Goal: Task Accomplishment & Management: Complete application form

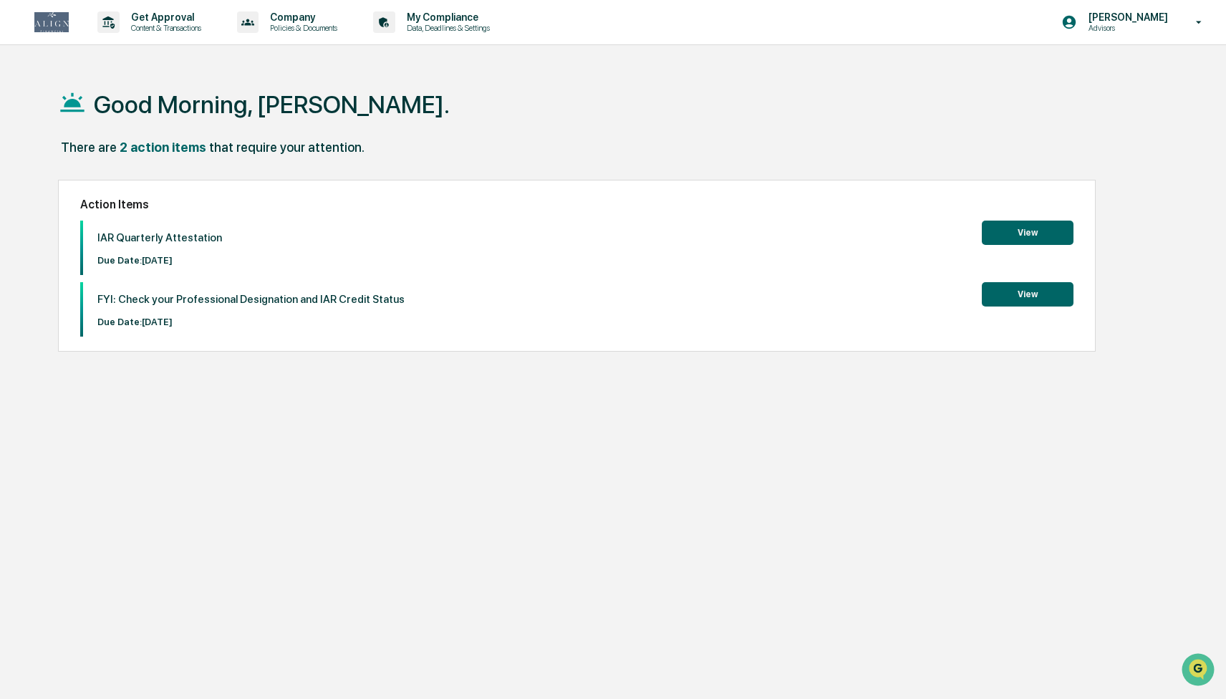
click at [1045, 289] on button "View" at bounding box center [1028, 294] width 92 height 24
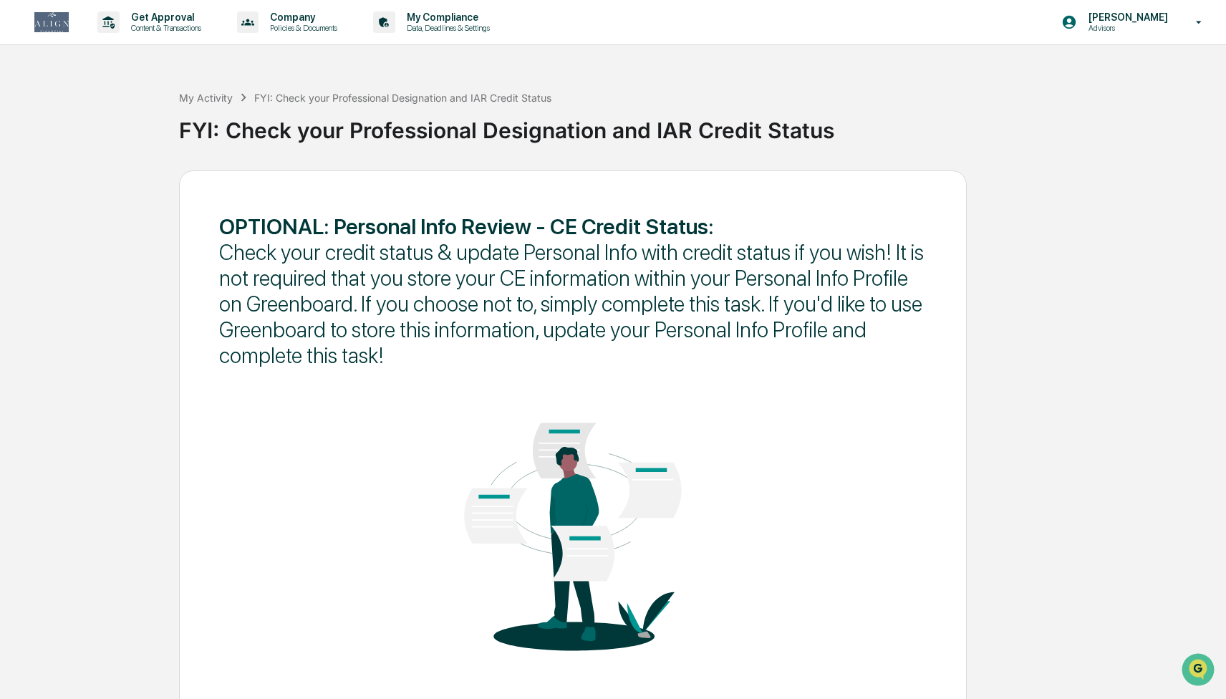
scroll to position [64, 0]
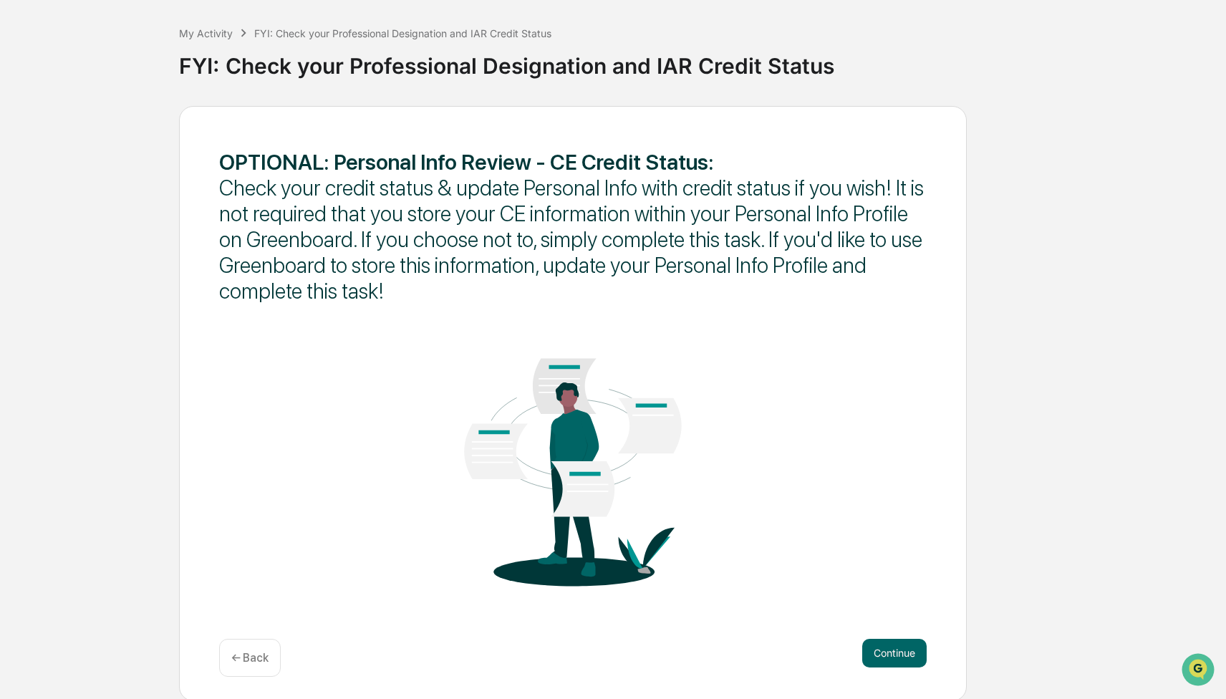
click at [261, 643] on div "← Back" at bounding box center [250, 658] width 62 height 38
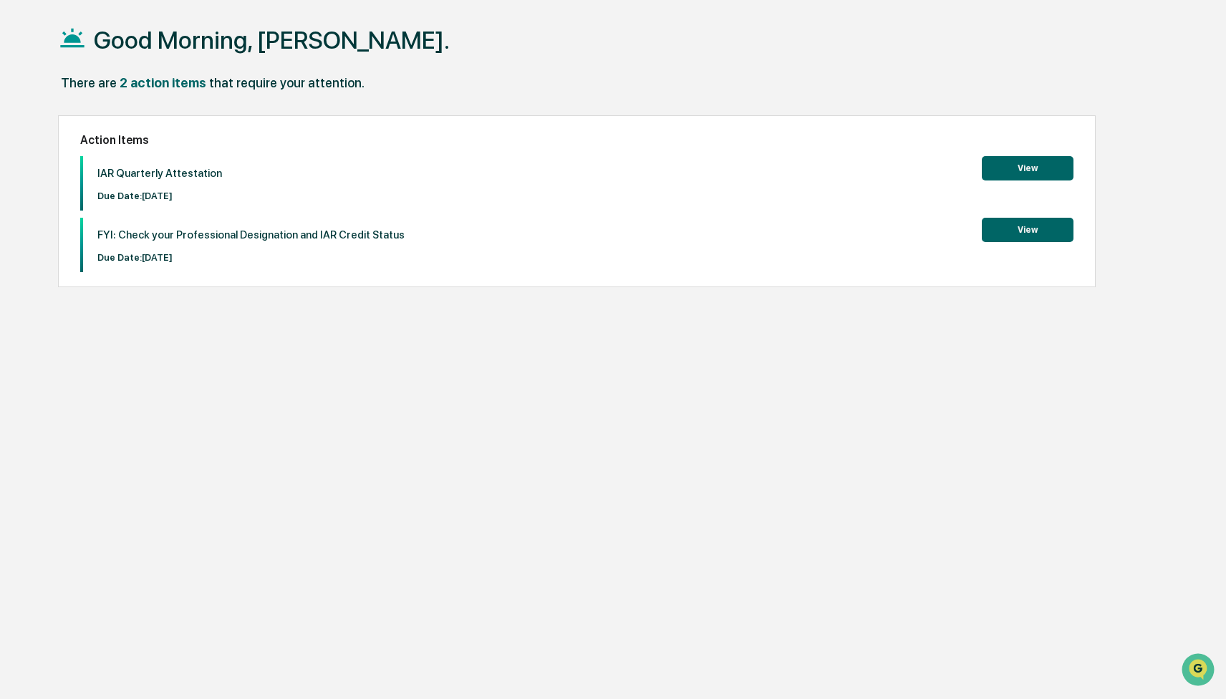
click at [1034, 165] on button "View" at bounding box center [1028, 168] width 92 height 24
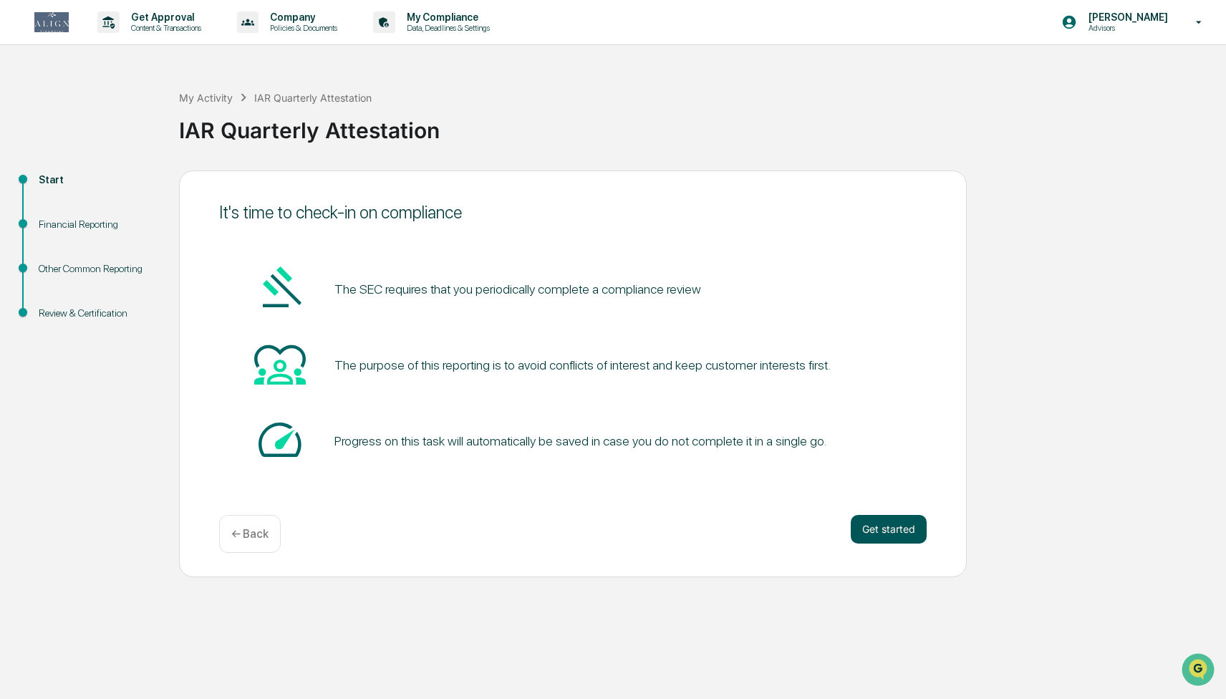
click at [890, 528] on button "Get started" at bounding box center [889, 529] width 76 height 29
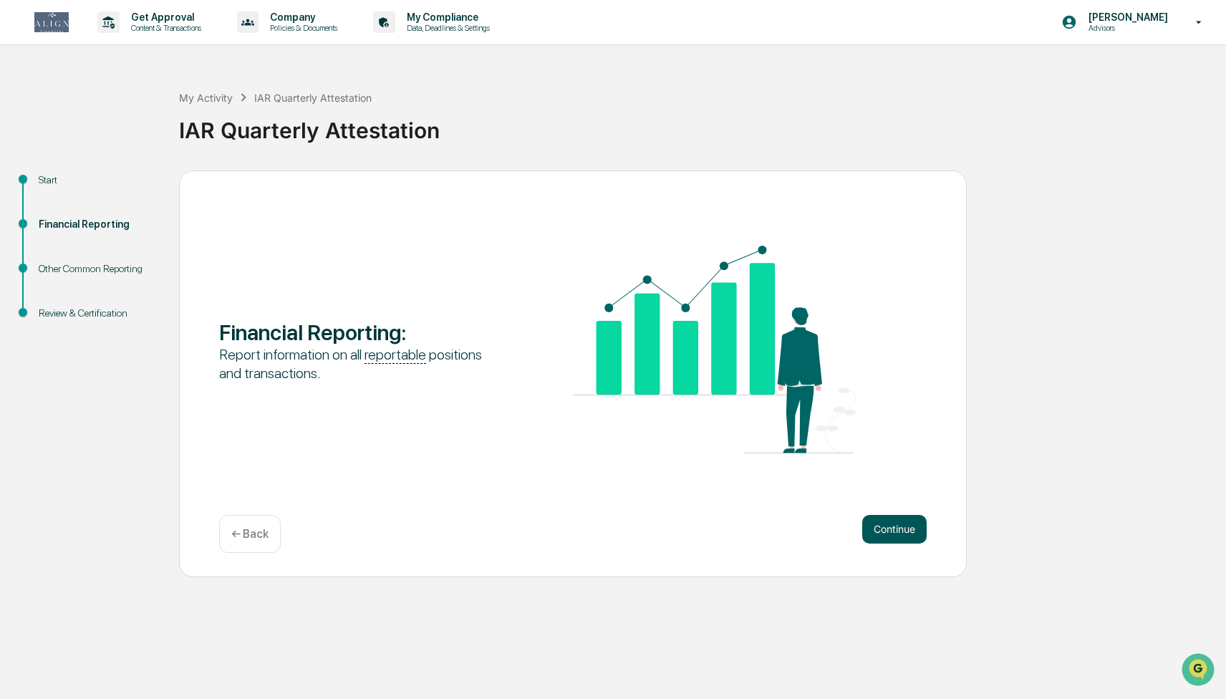
click at [890, 534] on button "Continue" at bounding box center [894, 529] width 64 height 29
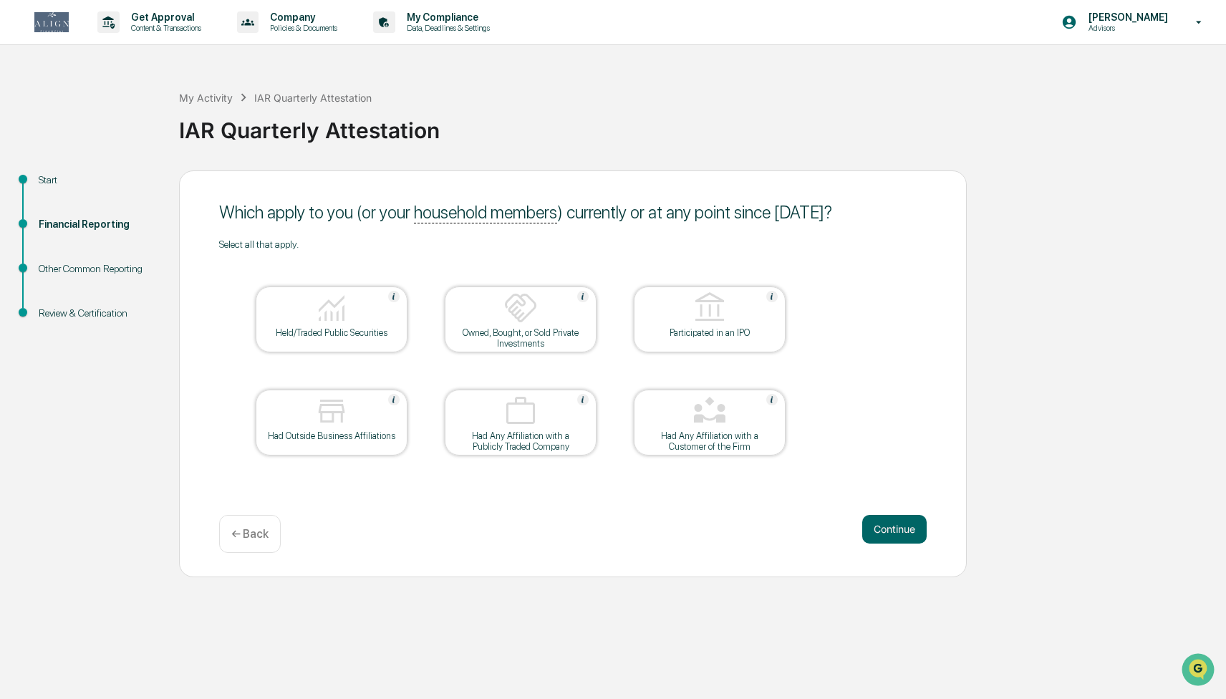
click at [690, 446] on div "Had Any Affiliation with a Customer of the Firm" at bounding box center [709, 441] width 129 height 21
click at [287, 306] on div at bounding box center [331, 309] width 143 height 37
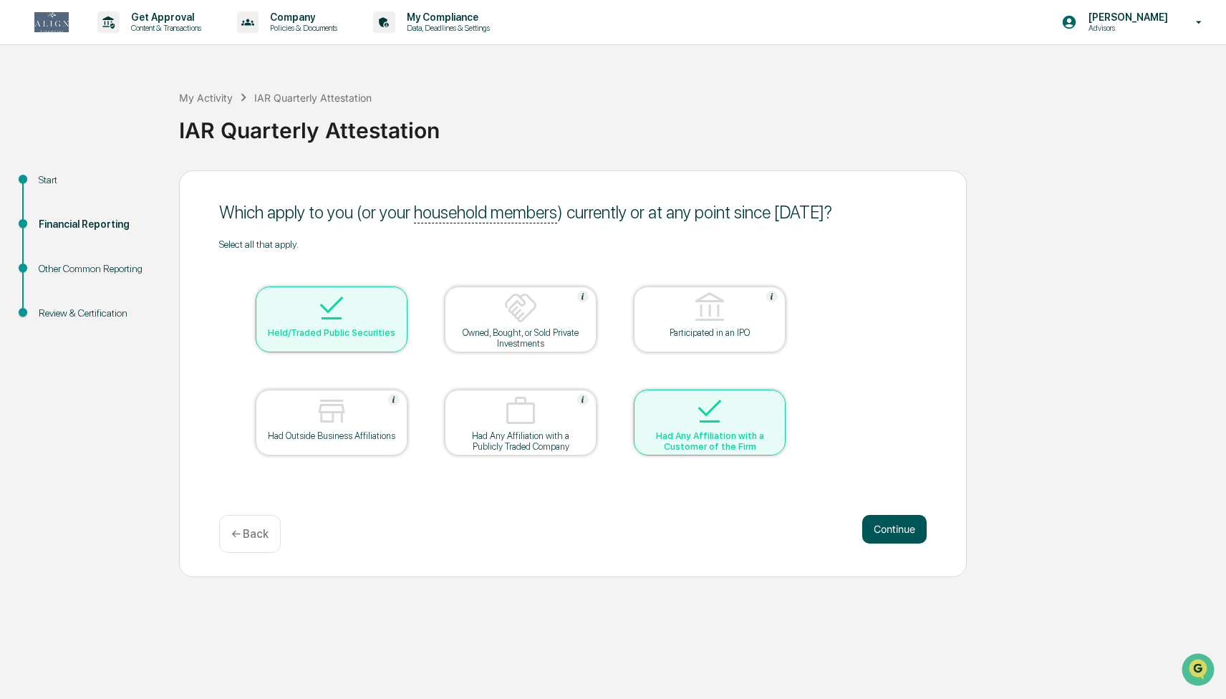
click at [897, 528] on button "Continue" at bounding box center [894, 529] width 64 height 29
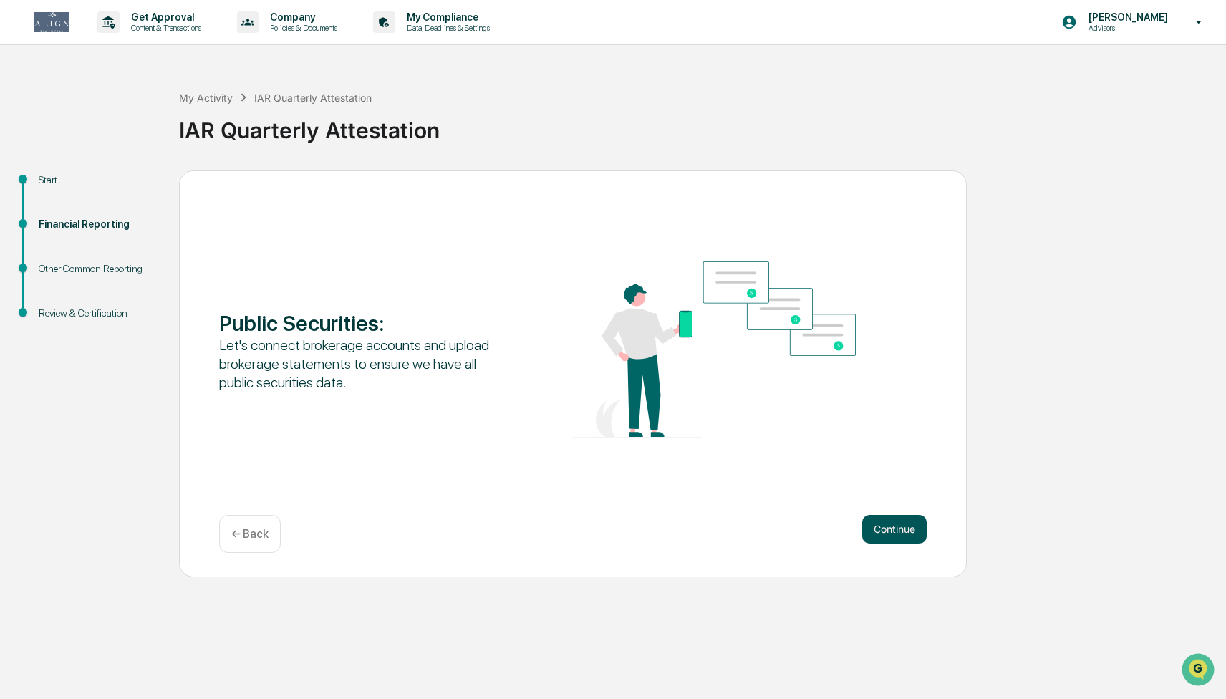
drag, startPoint x: 885, startPoint y: 534, endPoint x: 871, endPoint y: 537, distance: 13.9
click at [885, 535] on button "Continue" at bounding box center [894, 529] width 64 height 29
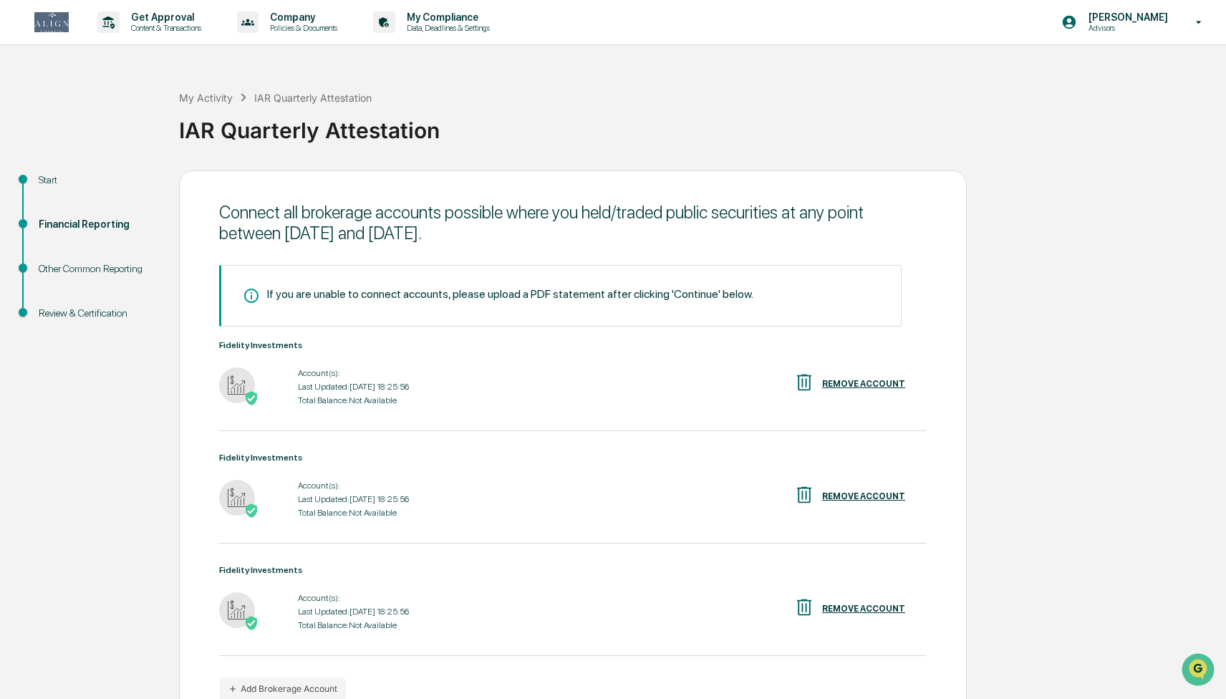
scroll to position [77, 0]
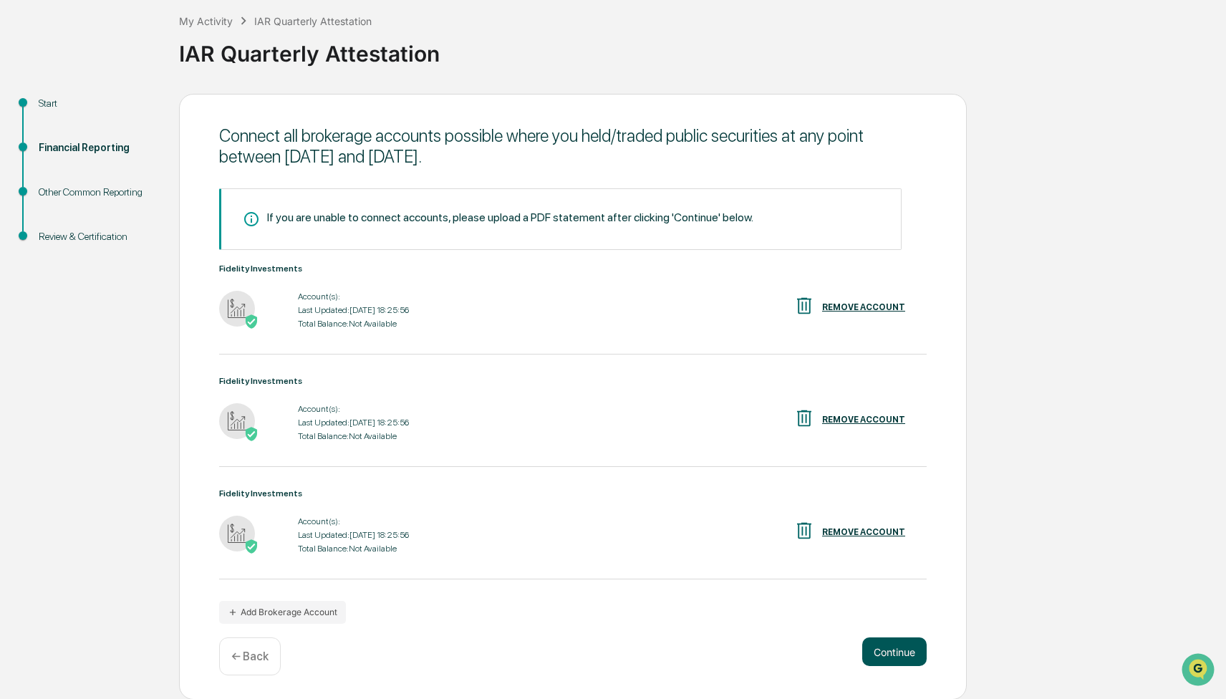
click at [893, 647] on button "Continue" at bounding box center [894, 652] width 64 height 29
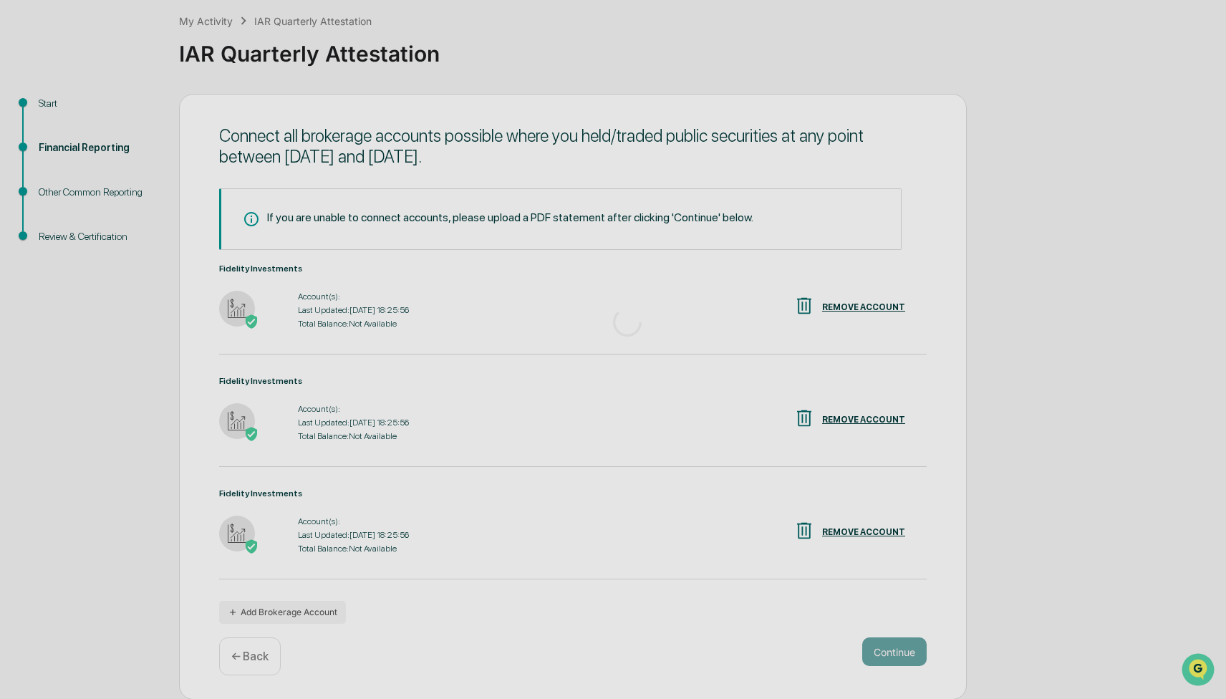
scroll to position [0, 0]
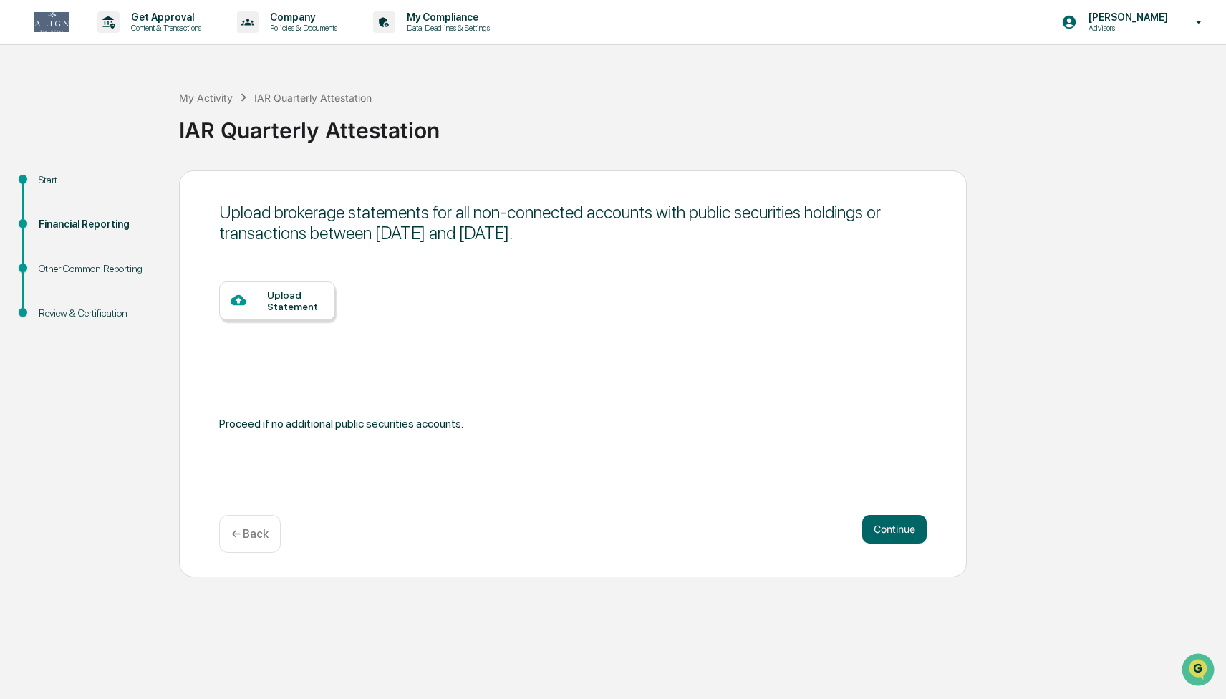
click at [249, 527] on div "← Back" at bounding box center [250, 534] width 62 height 38
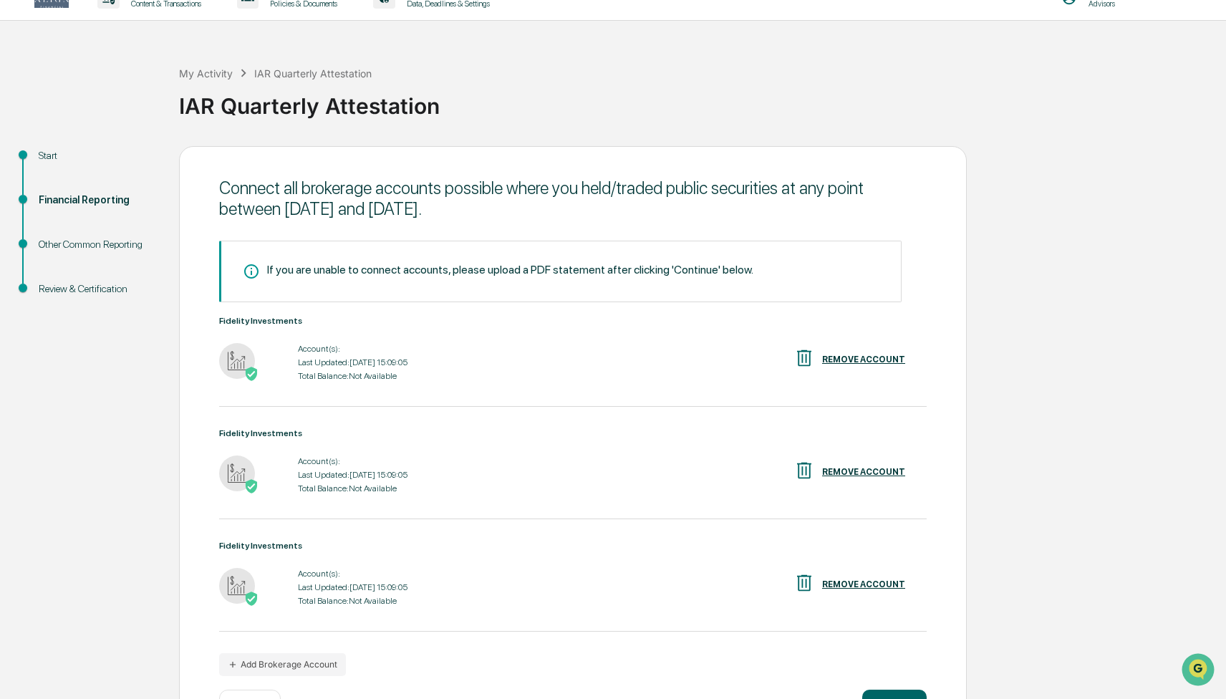
scroll to position [77, 0]
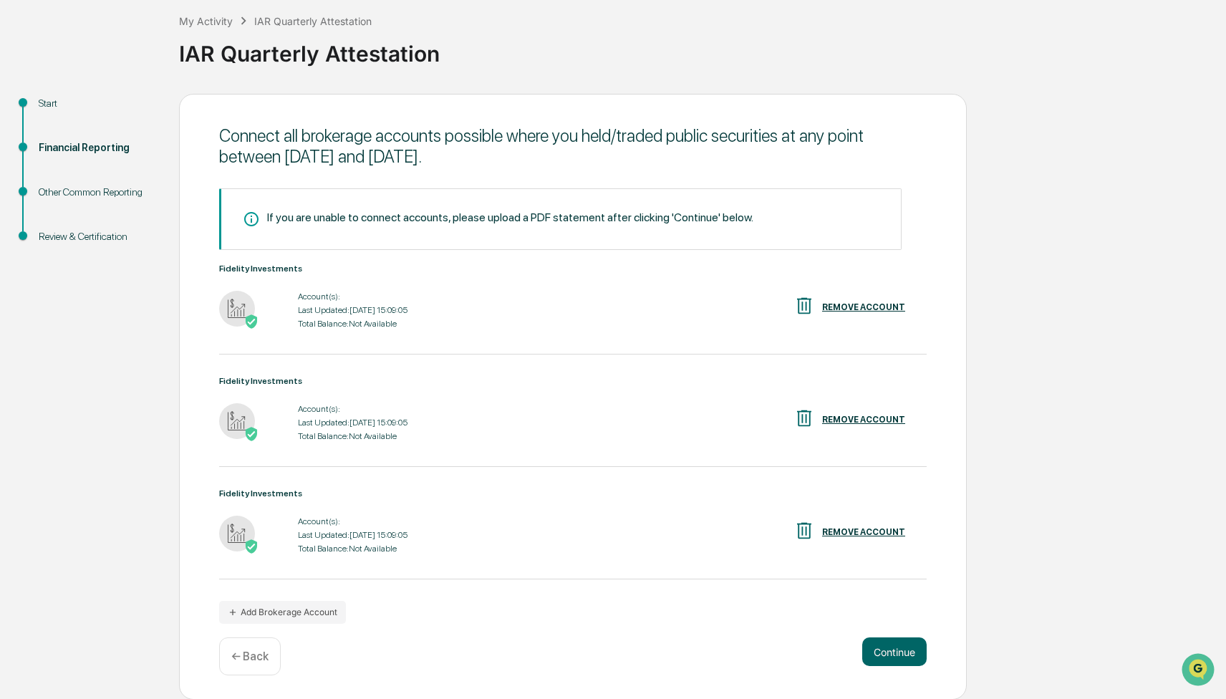
click at [236, 527] on img at bounding box center [237, 534] width 36 height 36
click at [254, 489] on div "Fidelity Investments" at bounding box center [573, 494] width 708 height 10
click at [883, 651] on button "Continue" at bounding box center [894, 652] width 64 height 29
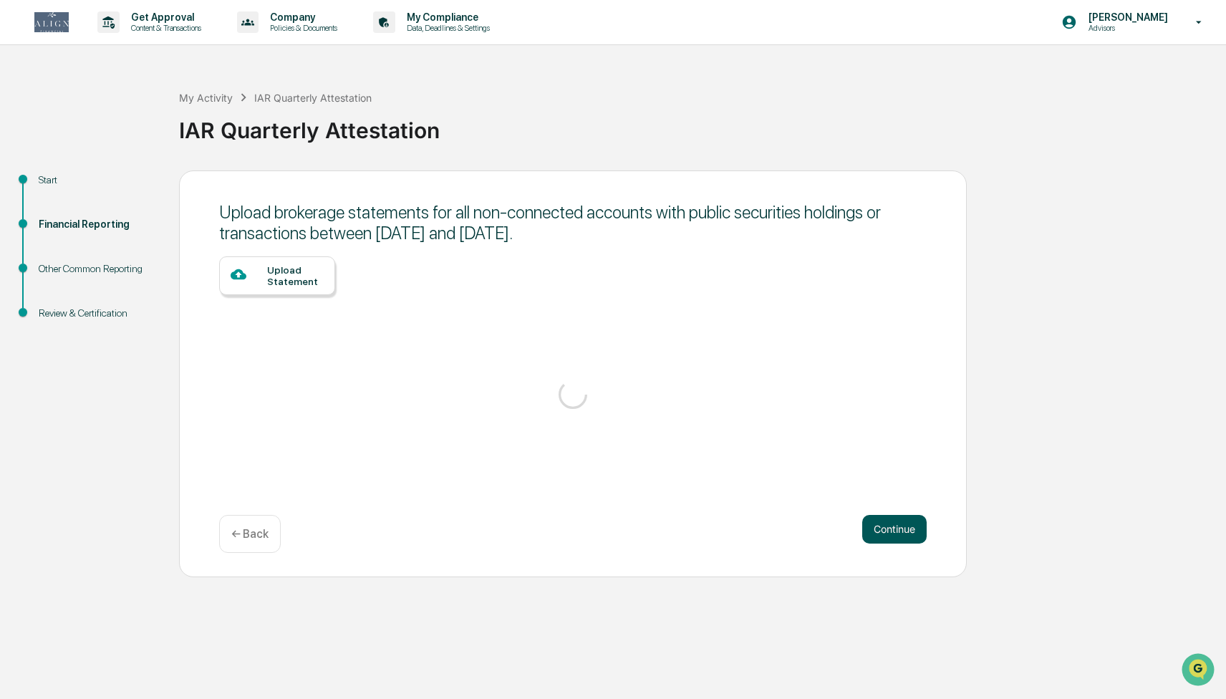
scroll to position [0, 0]
click at [885, 533] on button "Continue" at bounding box center [894, 529] width 64 height 29
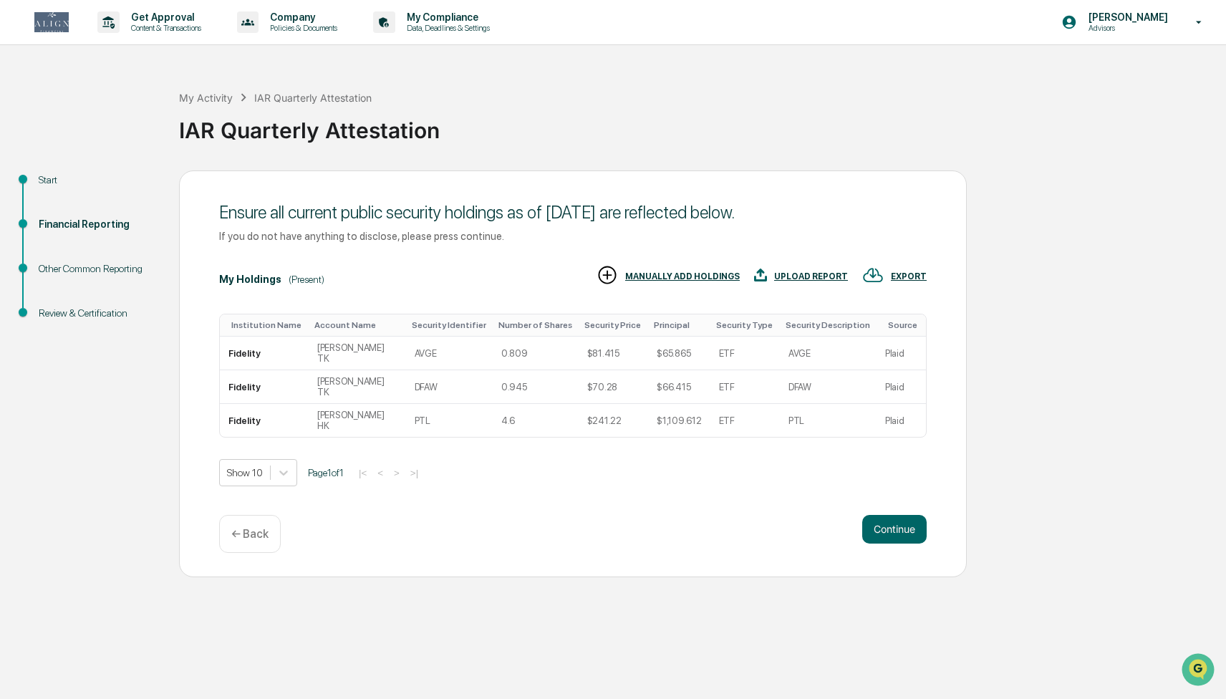
click at [885, 533] on button "Continue" at bounding box center [894, 529] width 64 height 29
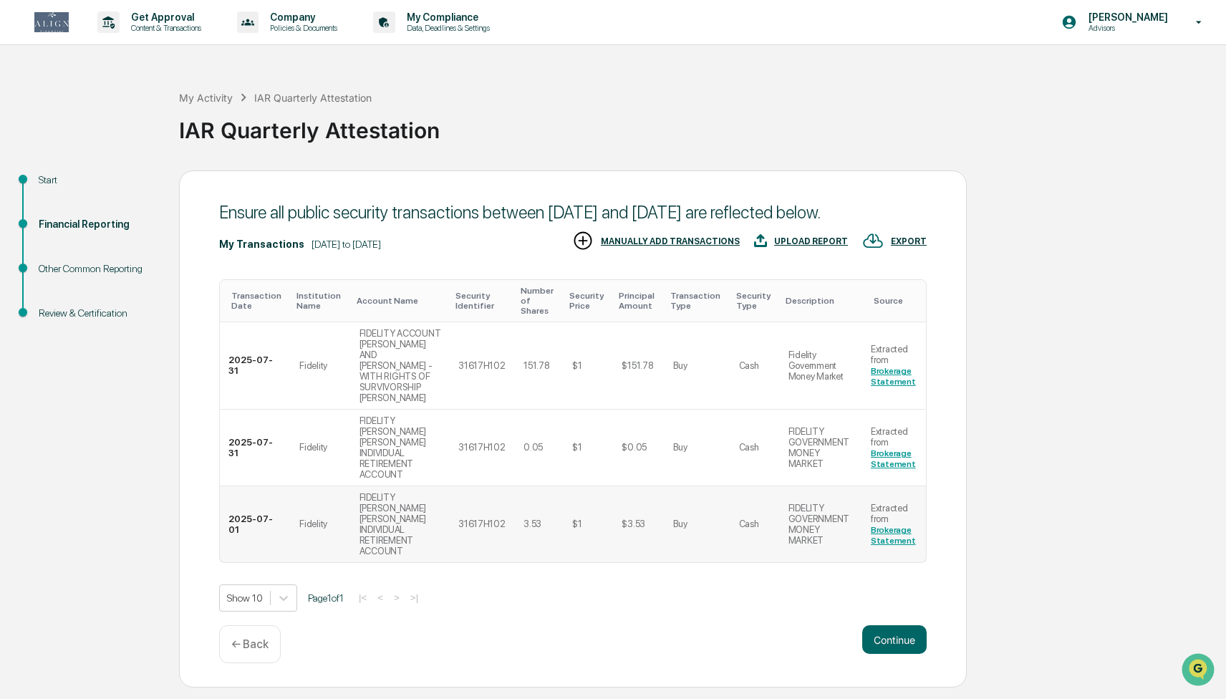
scroll to position [19, 0]
click at [898, 647] on button "Continue" at bounding box center [894, 639] width 64 height 29
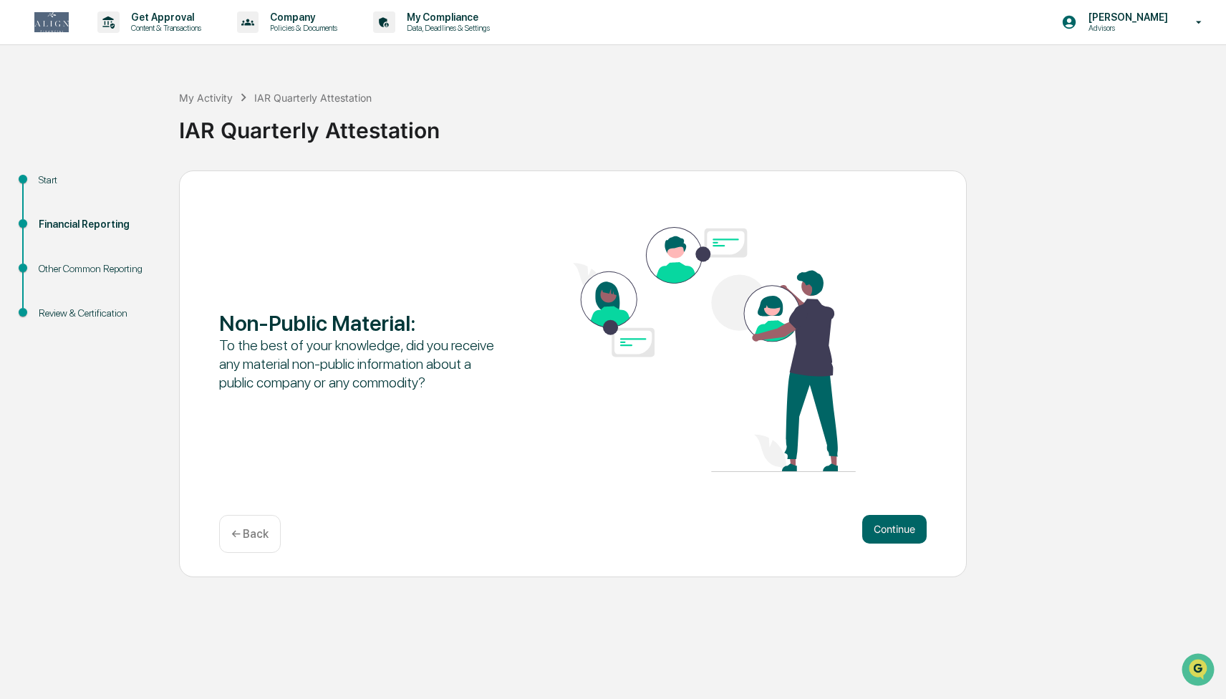
scroll to position [0, 0]
click at [897, 536] on button "Continue" at bounding box center [894, 529] width 64 height 29
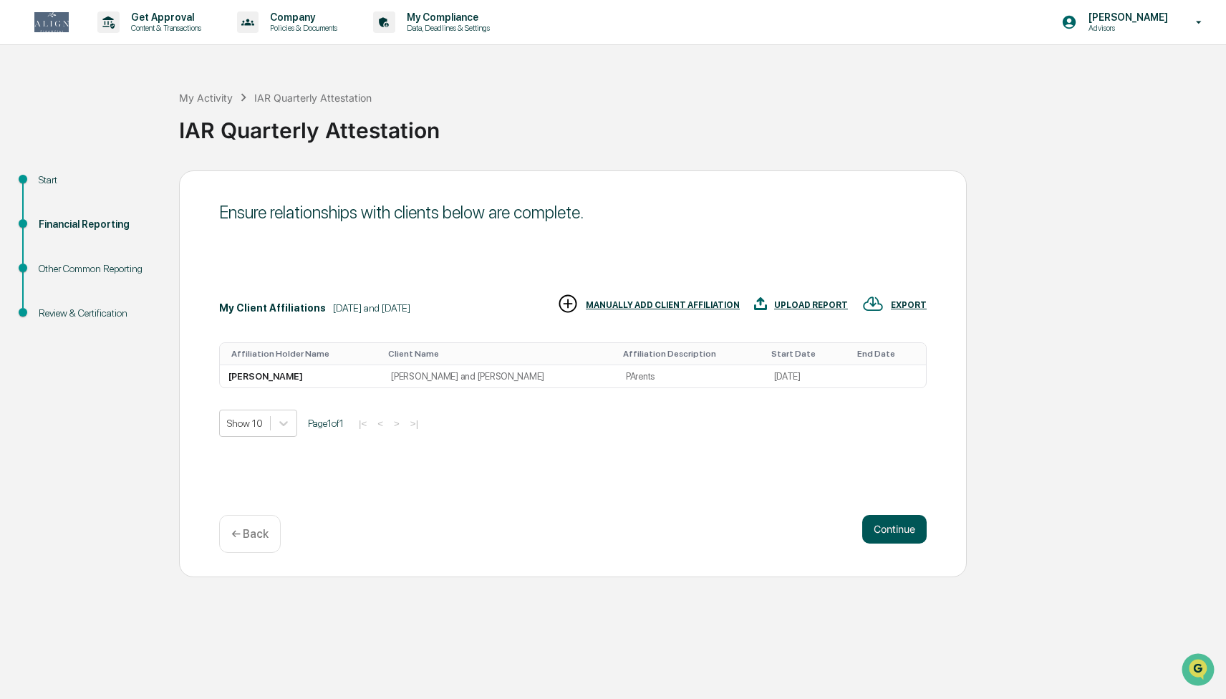
click at [897, 536] on button "Continue" at bounding box center [894, 529] width 64 height 29
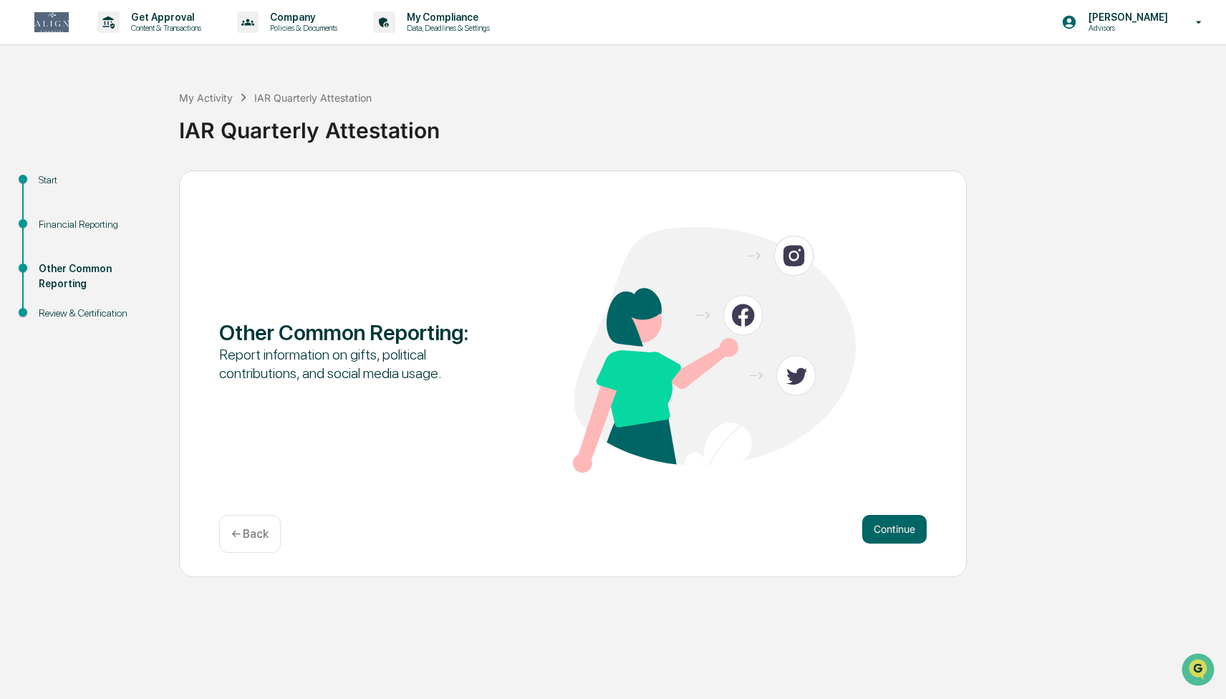
click at [897, 536] on button "Continue" at bounding box center [894, 529] width 64 height 29
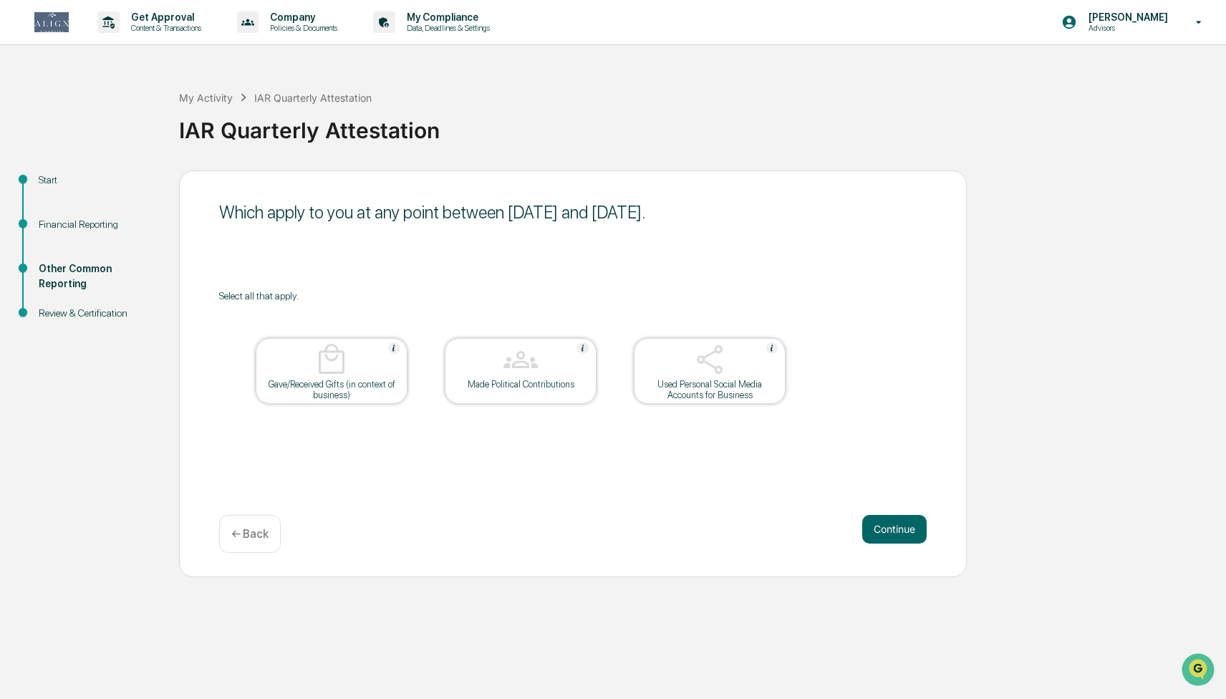
click at [897, 536] on button "Continue" at bounding box center [894, 529] width 64 height 29
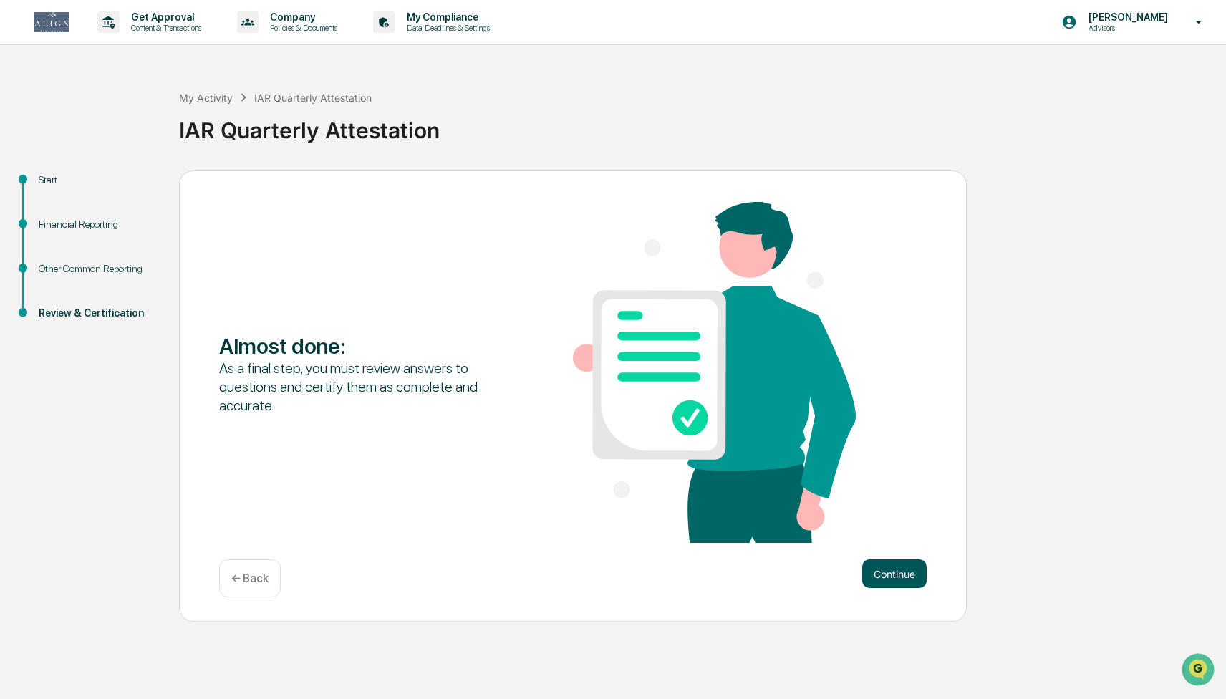
click at [904, 583] on button "Continue" at bounding box center [894, 573] width 64 height 29
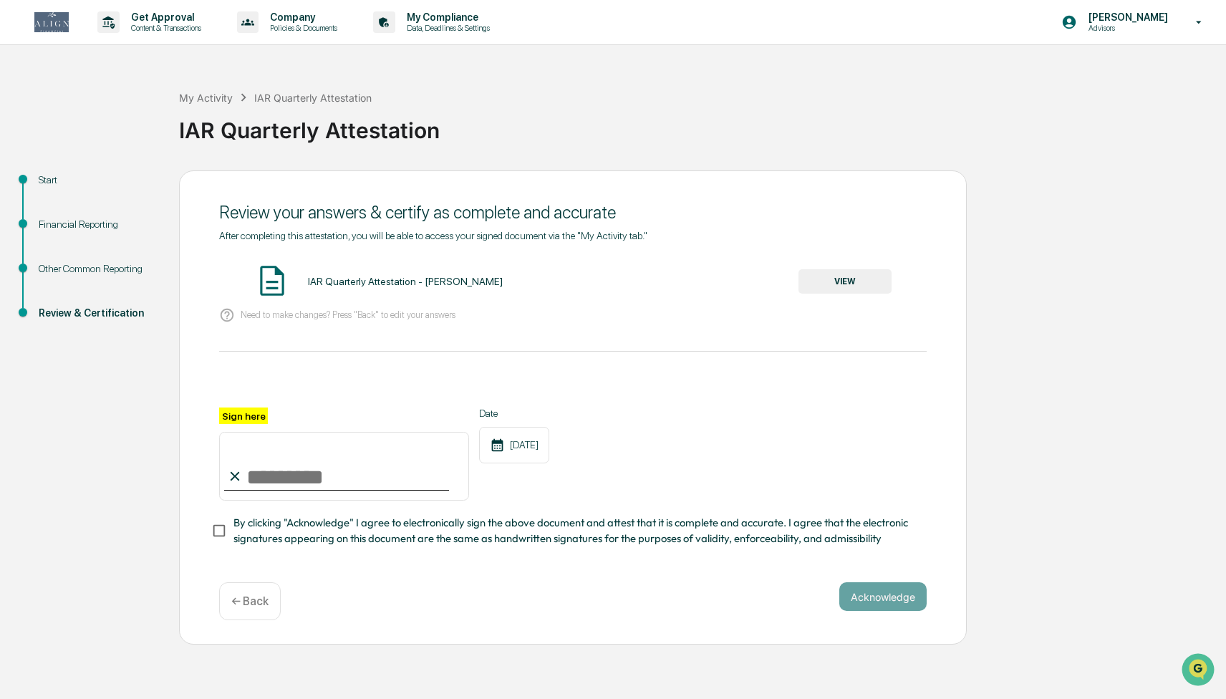
click at [319, 475] on input "Sign here" at bounding box center [344, 466] width 250 height 69
click at [821, 282] on button "VIEW" at bounding box center [845, 281] width 93 height 24
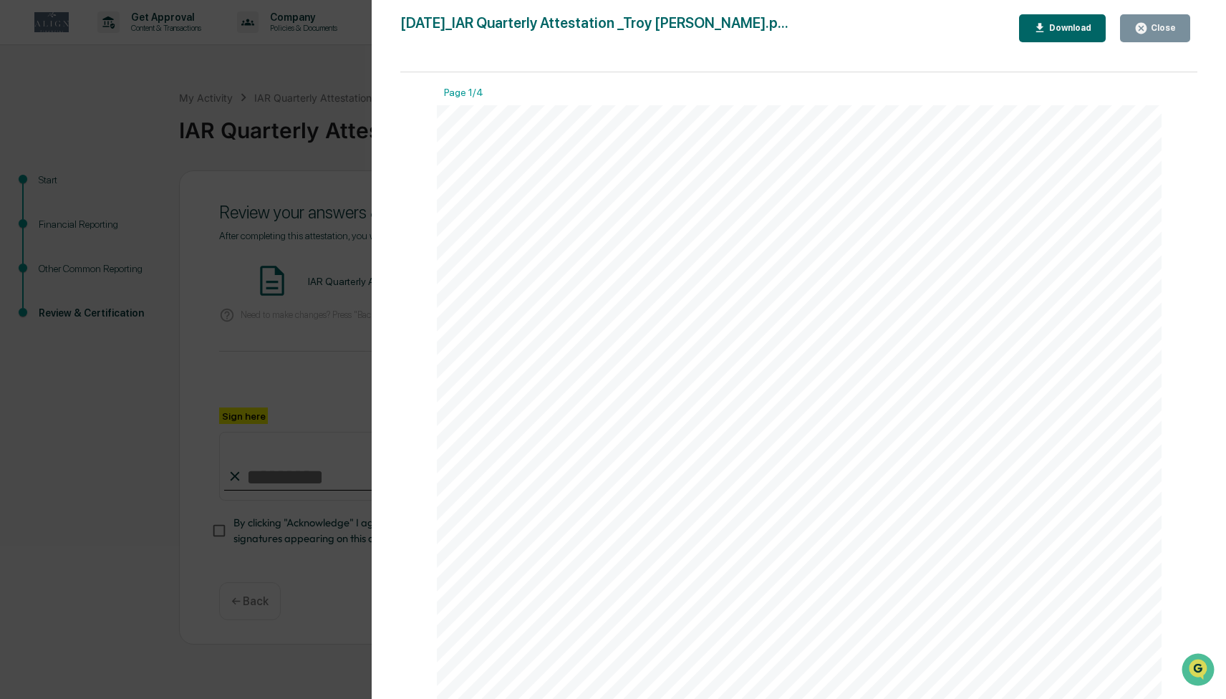
click at [1063, 26] on div "Download" at bounding box center [1069, 28] width 45 height 10
click at [276, 259] on div "Version History [DATE] 03:09 PM [PERSON_NAME] [DATE]_IAR Quarterly Attestation …" at bounding box center [613, 349] width 1226 height 699
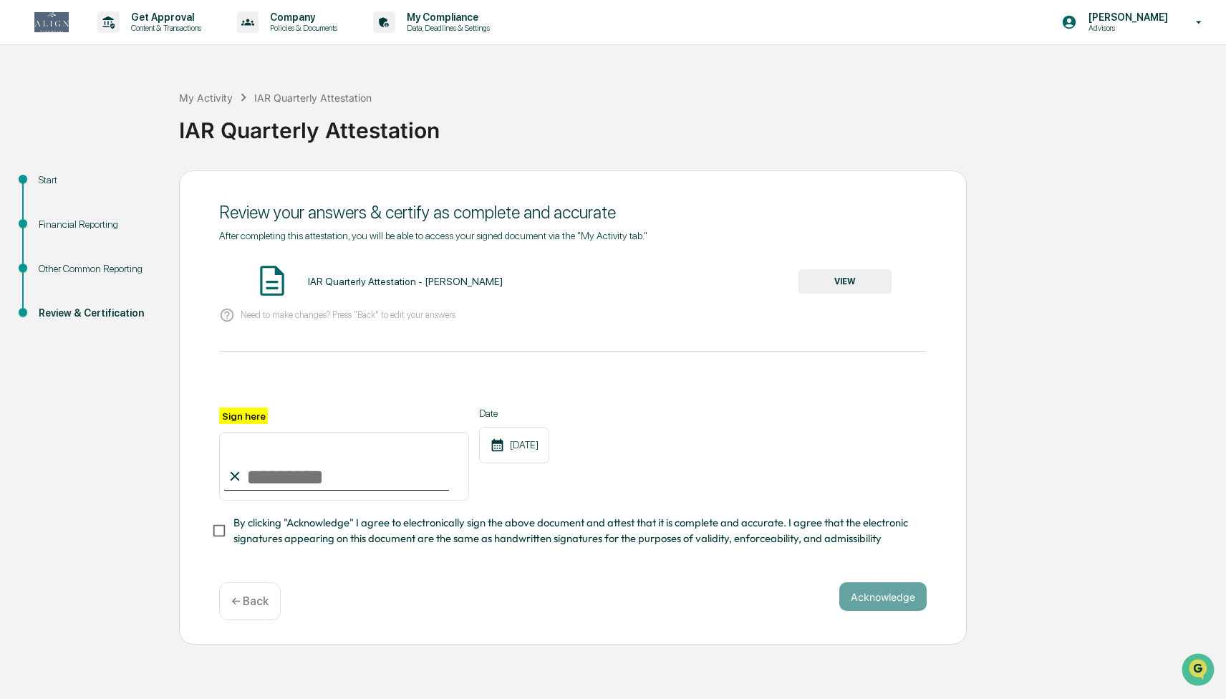
click at [325, 471] on input "Sign here" at bounding box center [344, 466] width 250 height 69
type input "**********"
click at [884, 590] on button "Acknowledge" at bounding box center [883, 596] width 87 height 29
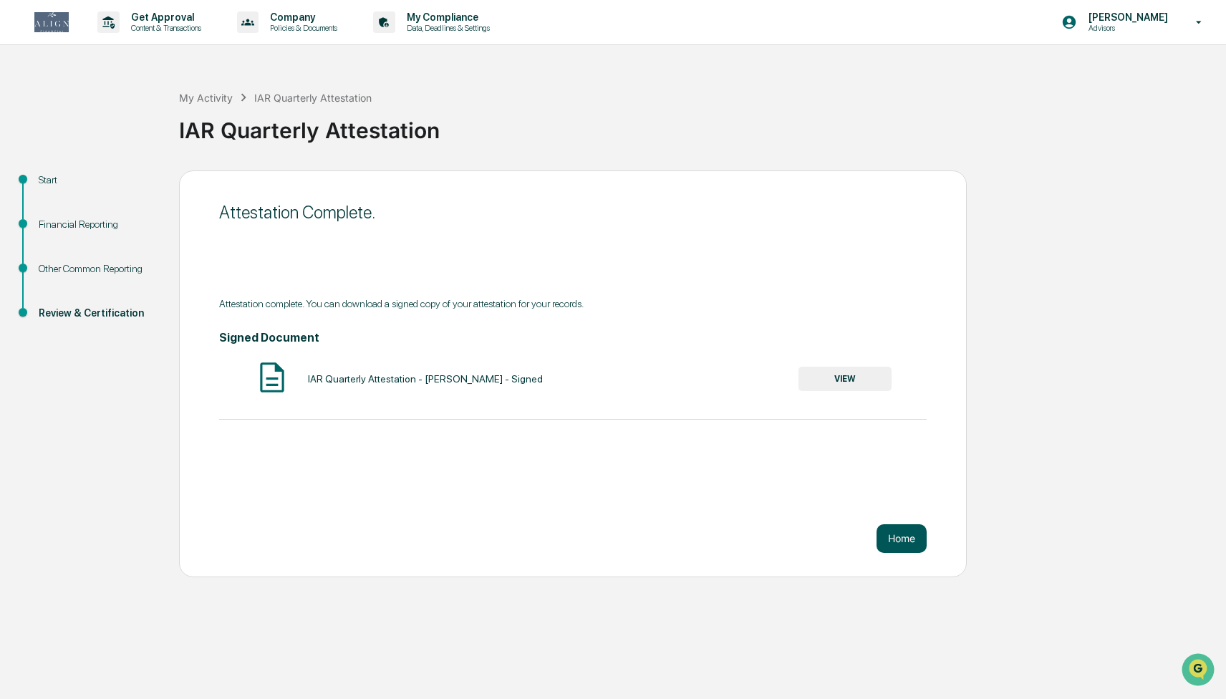
click at [903, 541] on button "Home" at bounding box center [902, 538] width 50 height 29
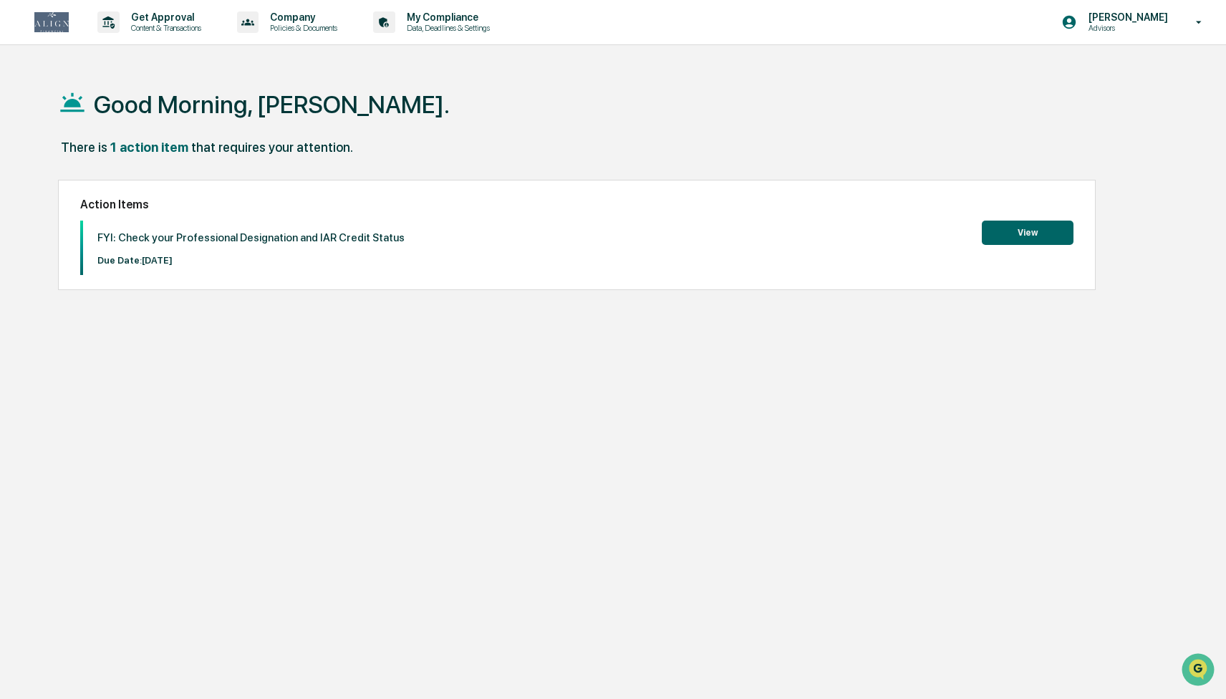
click at [844, 244] on div "FYI: Check your Professional Designation and IAR Credit Status Due Date: [DATE]…" at bounding box center [577, 248] width 994 height 54
